Goal: Navigation & Orientation: Find specific page/section

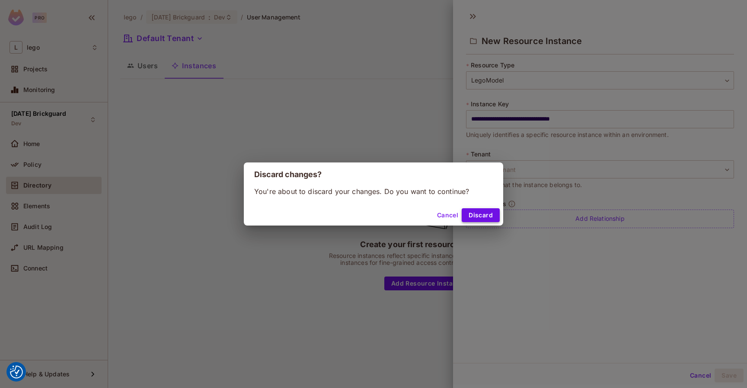
click at [483, 215] on button "Discard" at bounding box center [481, 215] width 38 height 14
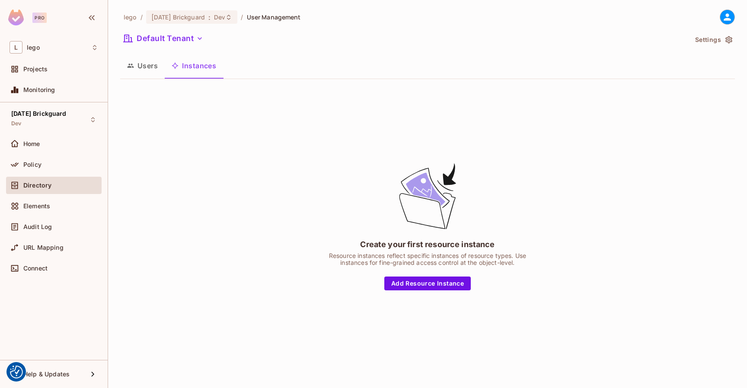
click at [147, 62] on button "Users" at bounding box center [142, 66] width 45 height 22
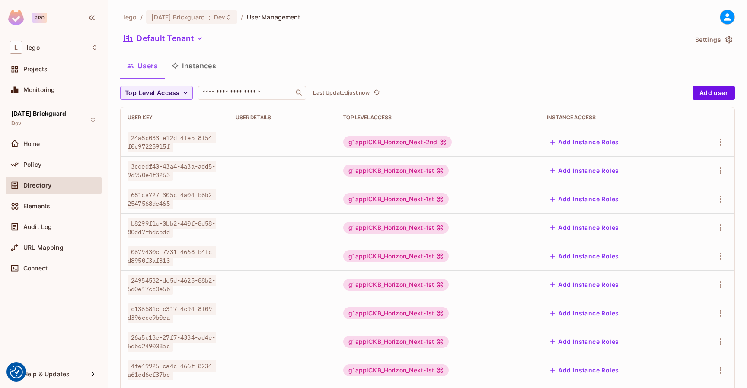
click at [186, 59] on button "Instances" at bounding box center [194, 66] width 58 height 22
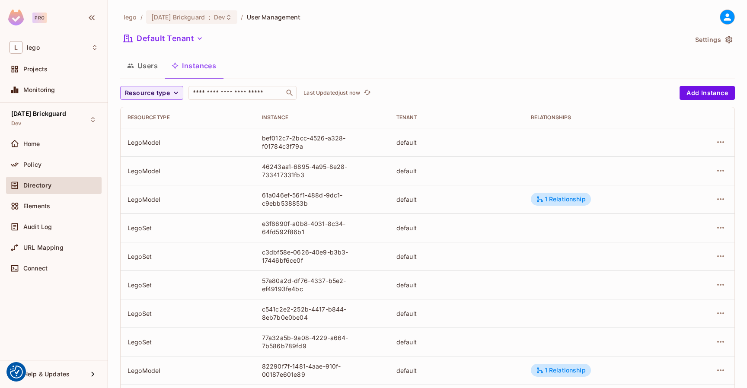
click at [143, 70] on button "Users" at bounding box center [142, 66] width 45 height 22
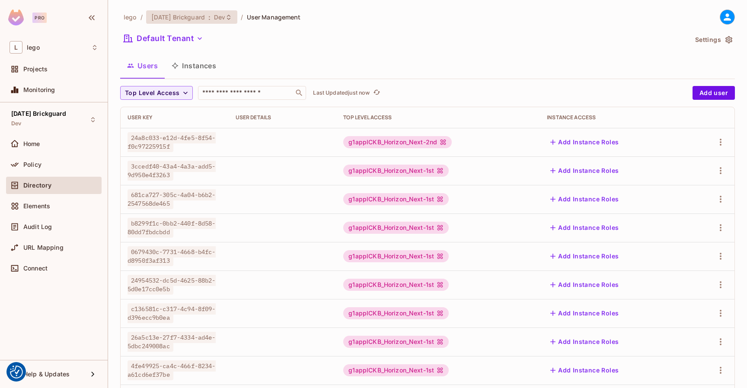
click at [205, 19] on span "[DATE] Brickguard" at bounding box center [178, 17] width 54 height 8
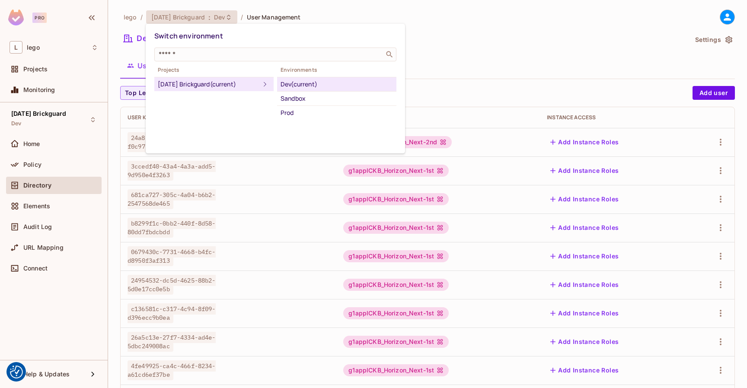
click at [205, 19] on div at bounding box center [373, 194] width 747 height 388
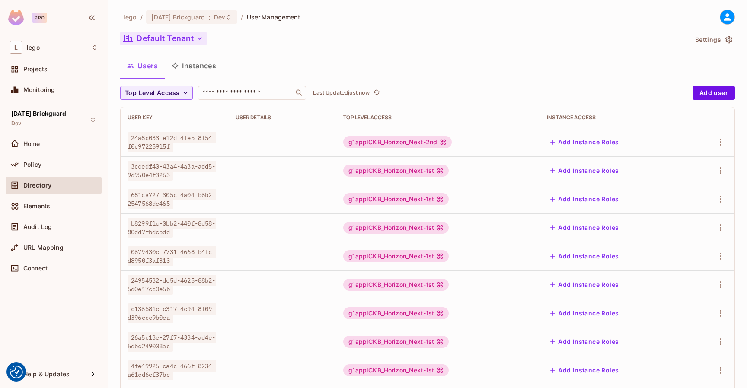
click at [181, 35] on button "Default Tenant" at bounding box center [163, 39] width 86 height 14
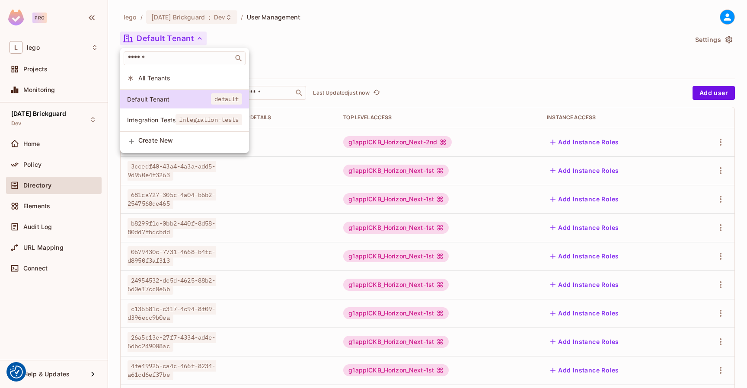
click at [160, 123] on span "Integration Tests" at bounding box center [151, 120] width 48 height 8
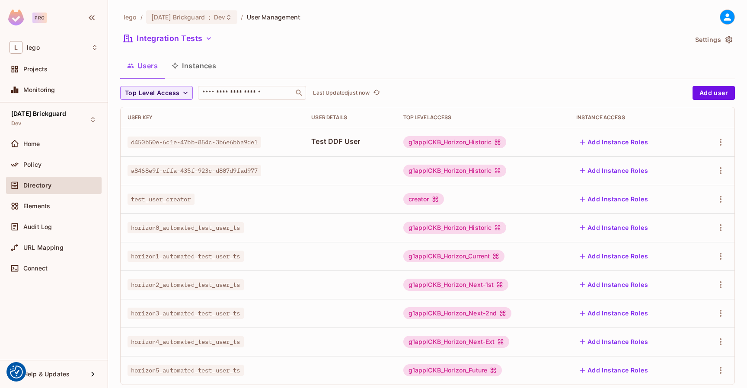
click at [199, 63] on button "Instances" at bounding box center [194, 66] width 58 height 22
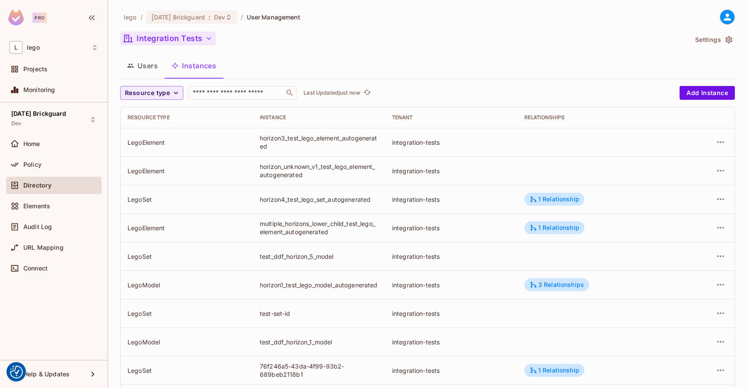
click at [215, 43] on button "Integration Tests" at bounding box center [168, 39] width 96 height 14
